Goal: Find contact information: Find contact information

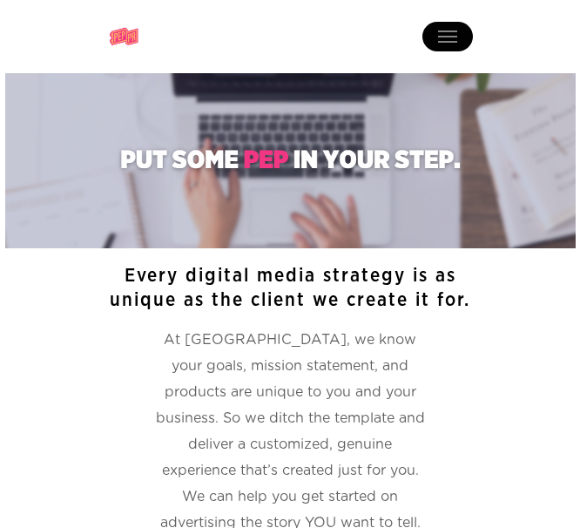
click at [340, 55] on div "Menu Home About Success Stories Contact facebook instagram" at bounding box center [290, 36] width 580 height 73
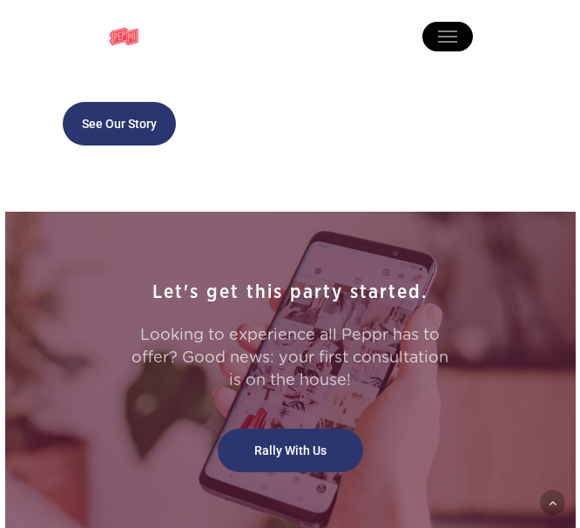
scroll to position [1786, 0]
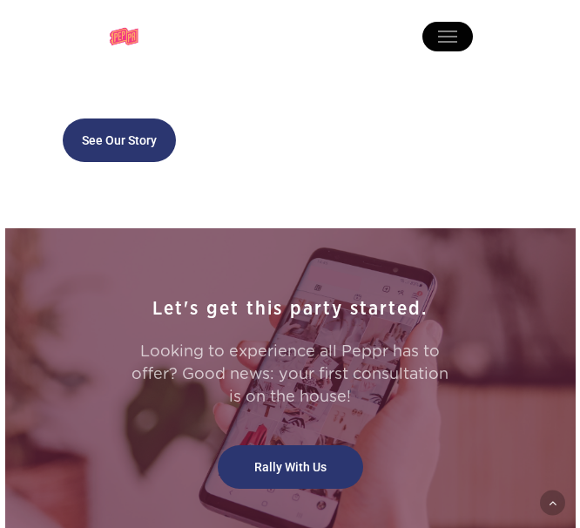
click at [422, 30] on link "Menu" at bounding box center [447, 36] width 51 height 19
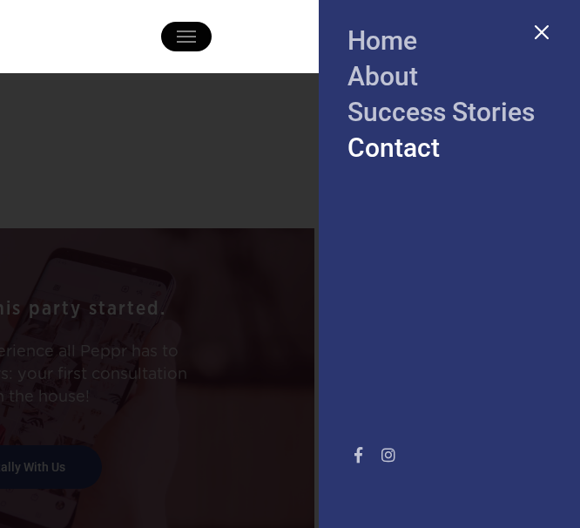
click at [396, 142] on link "Contact" at bounding box center [393, 147] width 92 height 30
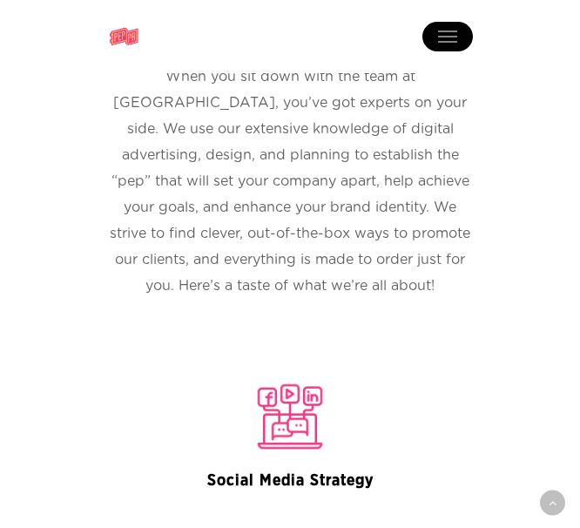
scroll to position [5312, 0]
